Goal: Navigation & Orientation: Go to known website

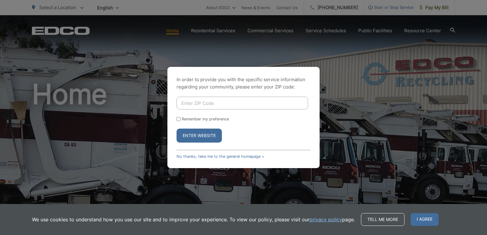
click at [199, 104] on input "Enter ZIP Code" at bounding box center [243, 103] width 132 height 13
type input "92024"
click at [188, 134] on button "Enter Website" at bounding box center [199, 136] width 45 height 14
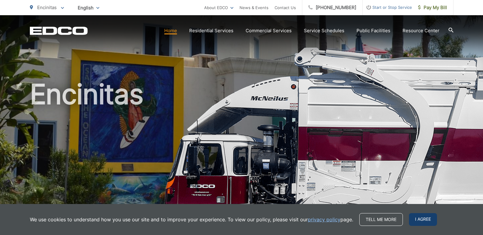
click at [430, 218] on span "I agree" at bounding box center [423, 219] width 28 height 13
